Goal: Information Seeking & Learning: Learn about a topic

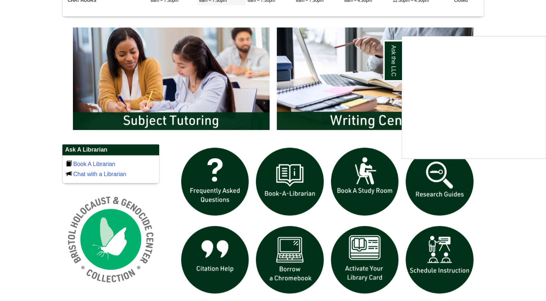
scroll to position [370, 0]
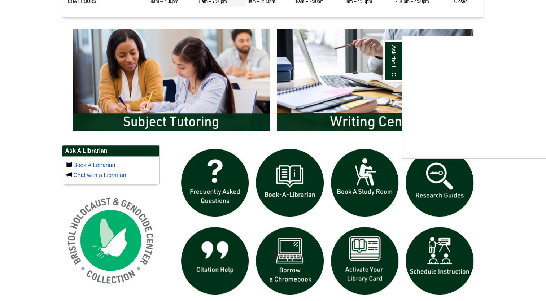
click at [424, 184] on div "Ask the LLC" at bounding box center [273, 150] width 546 height 301
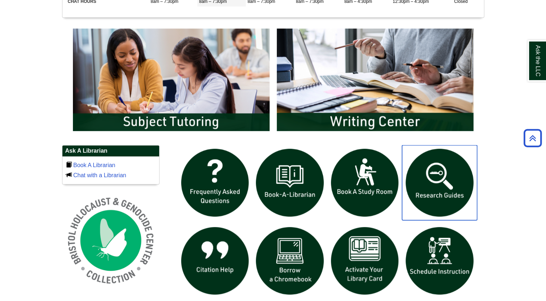
click at [433, 187] on img "slideshow" at bounding box center [439, 182] width 75 height 75
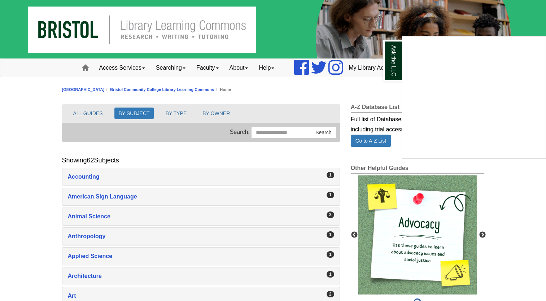
drag, startPoint x: 322, startPoint y: 215, endPoint x: 104, endPoint y: 216, distance: 218.4
click at [104, 216] on div "Ask the LLC" at bounding box center [273, 150] width 546 height 301
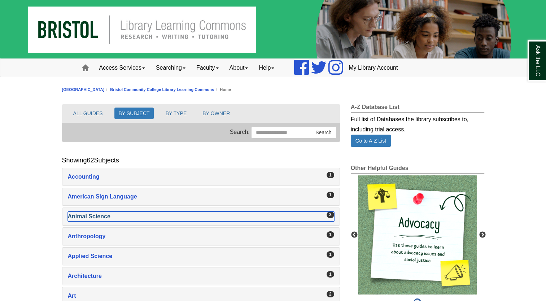
click at [97, 215] on div "Animal Science , 3 guides" at bounding box center [201, 217] width 266 height 10
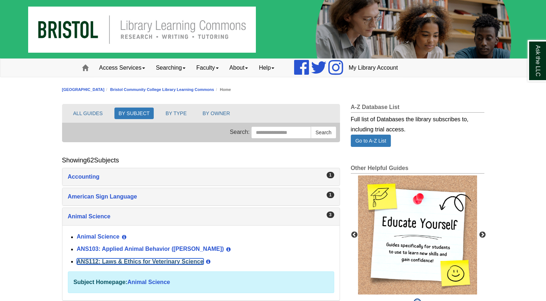
click at [164, 261] on link "ANS112: Laws & Ethics for Veterinary Science" at bounding box center [140, 261] width 127 height 6
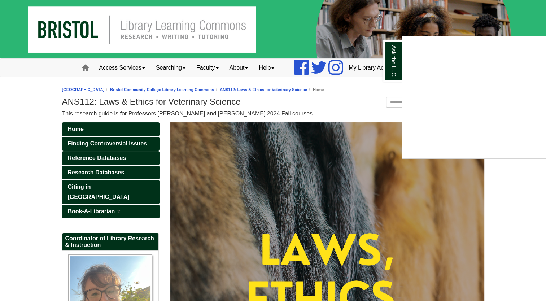
click at [110, 142] on div "Ask the LLC" at bounding box center [273, 150] width 546 height 301
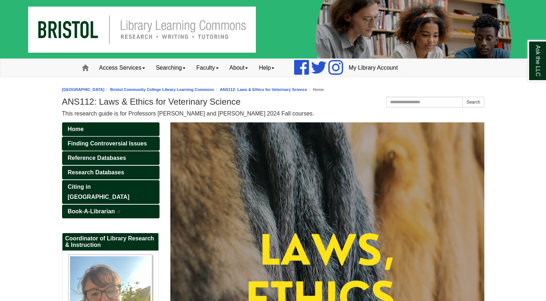
click at [110, 142] on span "Finding Controversial Issues" at bounding box center [107, 143] width 79 height 6
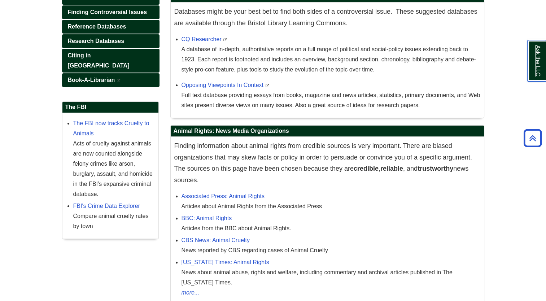
scroll to position [135, 0]
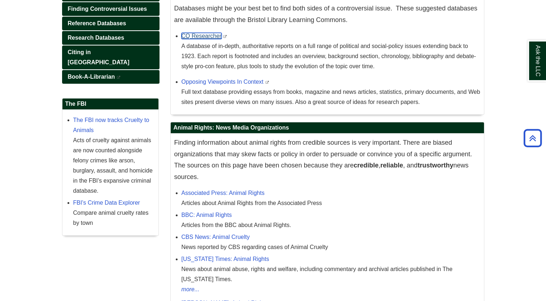
click at [202, 37] on link "CQ Researcher" at bounding box center [202, 36] width 40 height 6
click at [226, 81] on link "Opposing Viewpoints In Context" at bounding box center [223, 82] width 82 height 6
